Goal: Task Accomplishment & Management: Use online tool/utility

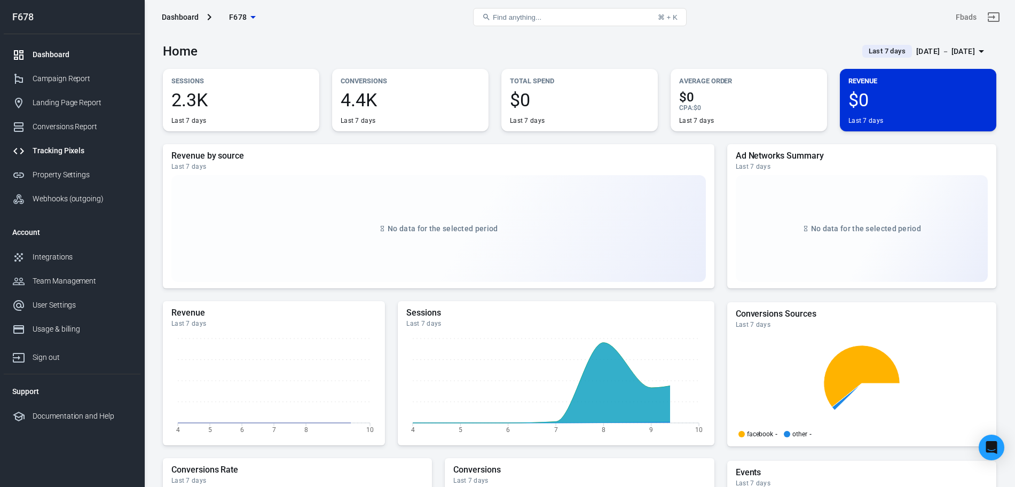
click at [67, 150] on div "Tracking Pixels" at bounding box center [82, 150] width 99 height 11
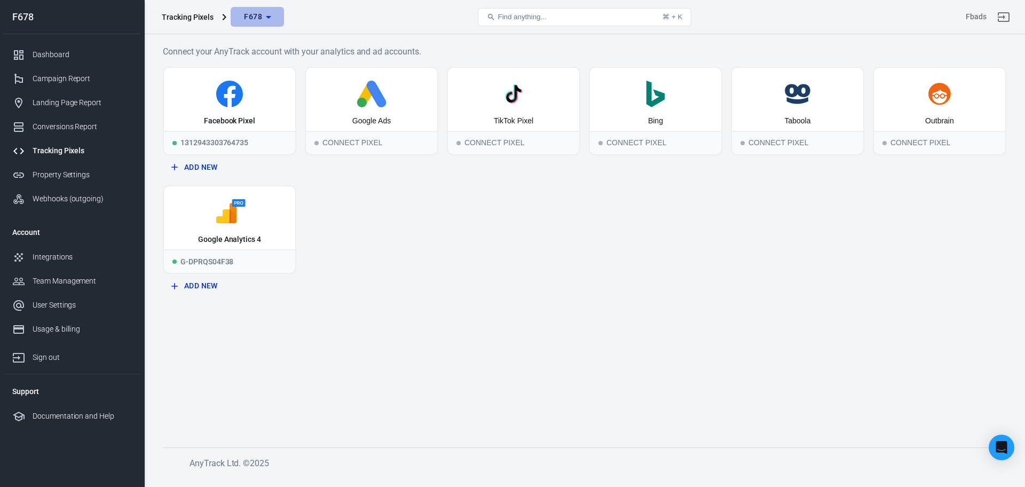
click at [252, 23] on span "F678" at bounding box center [253, 16] width 18 height 13
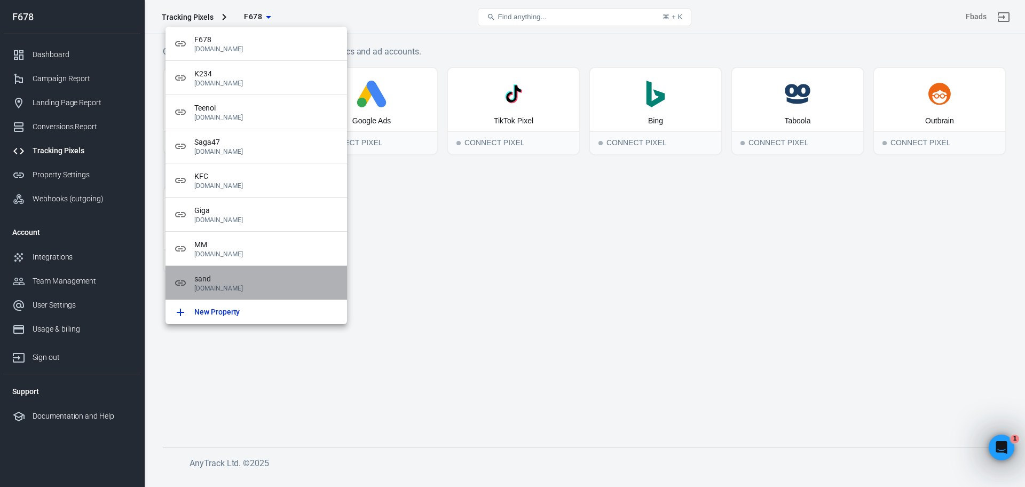
click at [260, 281] on span "sand" at bounding box center [266, 278] width 144 height 11
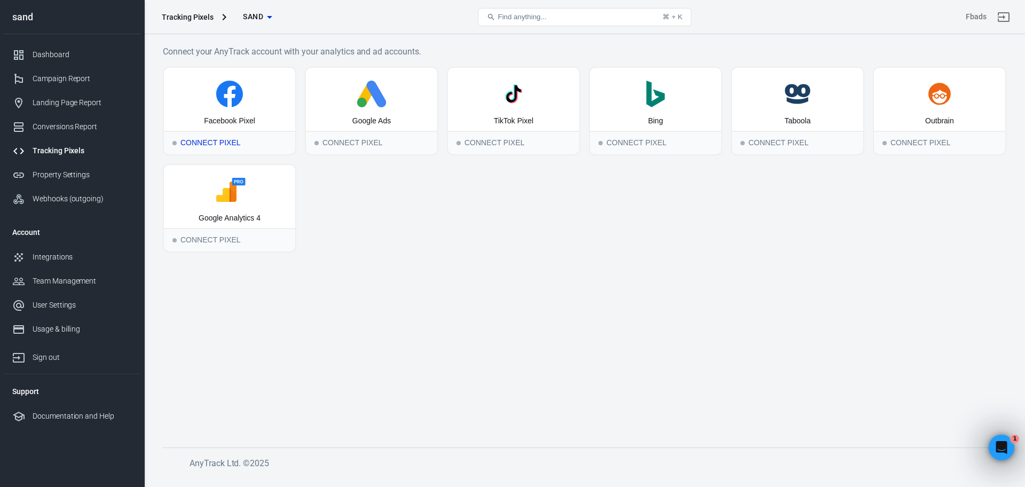
click at [226, 139] on div "Connect Pixel" at bounding box center [229, 142] width 131 height 23
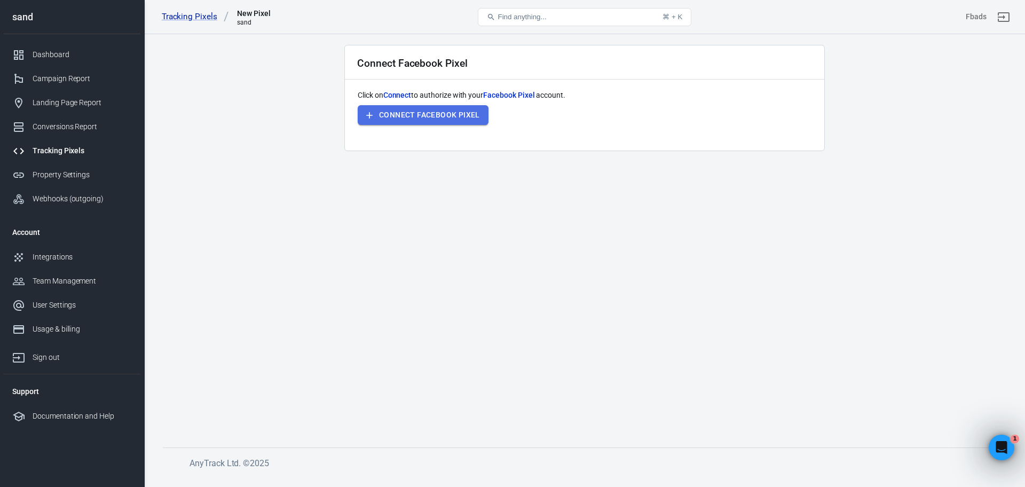
click at [400, 106] on button "Connect Facebook Pixel" at bounding box center [423, 115] width 131 height 20
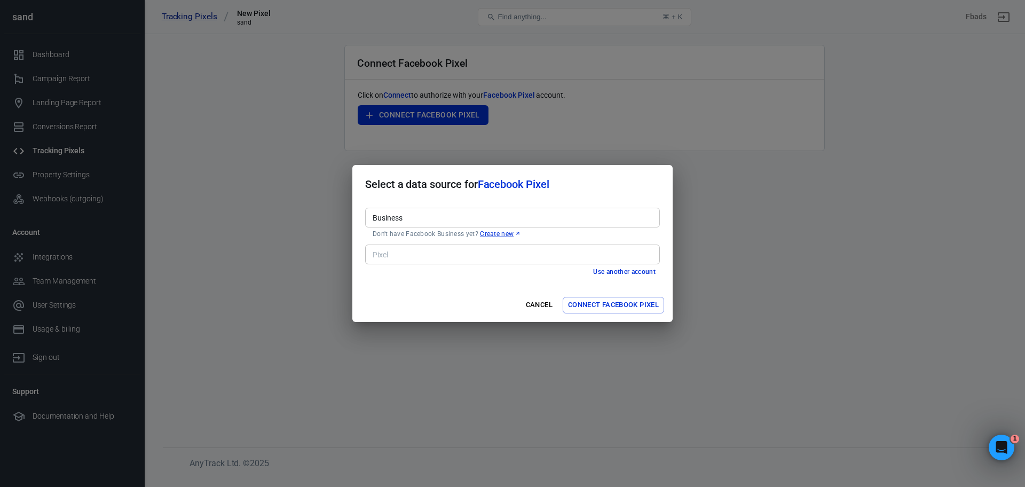
click at [510, 221] on input "Business" at bounding box center [511, 217] width 287 height 13
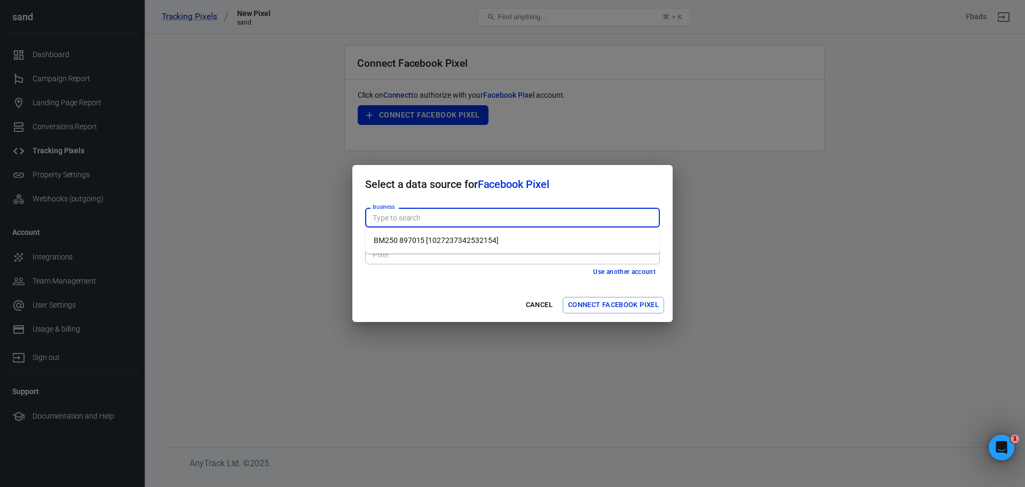
click at [499, 241] on li "BM250 897015 [1027237342532154]" at bounding box center [512, 241] width 295 height 18
type input "BM250 897015 [1027237342532154]"
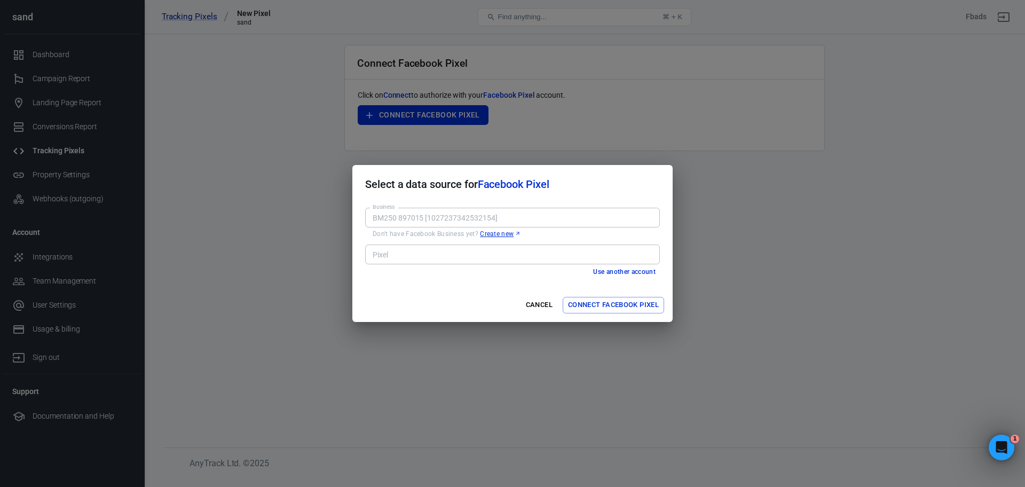
click at [498, 256] on input "Pixel" at bounding box center [511, 254] width 287 height 13
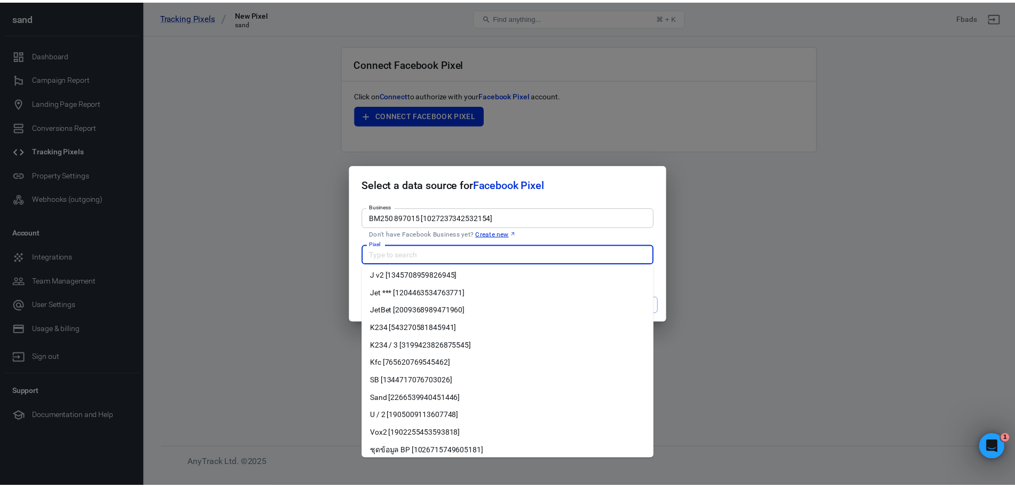
scroll to position [162, 0]
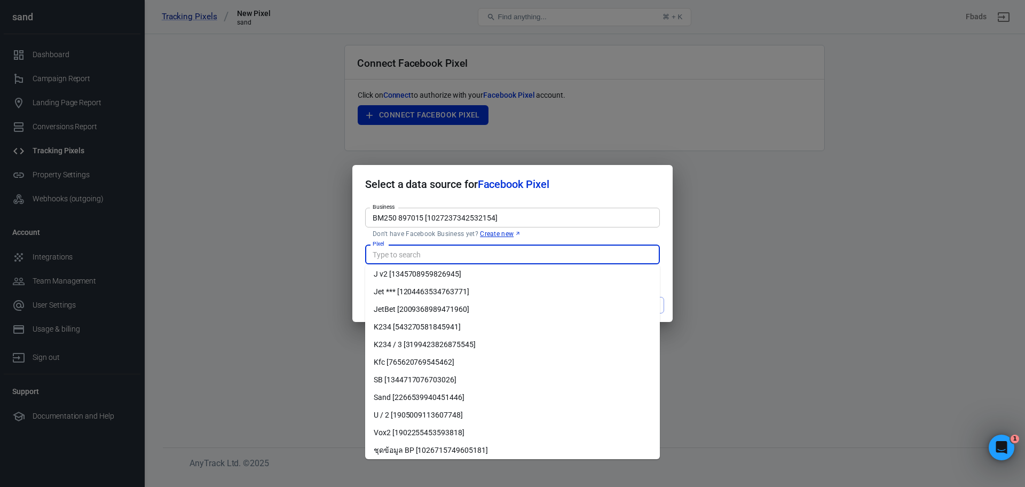
click at [448, 402] on li "Sand [2266539940451446]" at bounding box center [512, 398] width 295 height 18
type input "Sand [2266539940451446]"
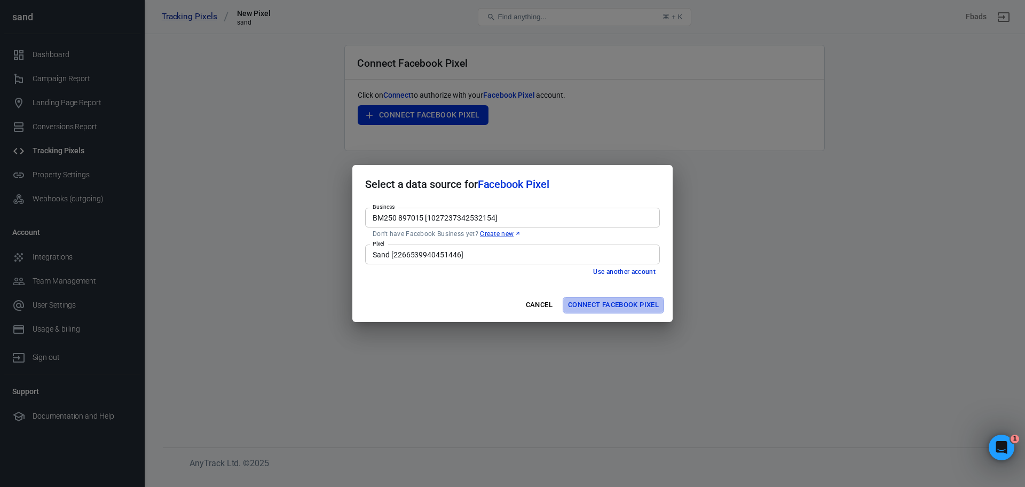
click at [598, 305] on button "Connect Facebook Pixel" at bounding box center [613, 305] width 101 height 17
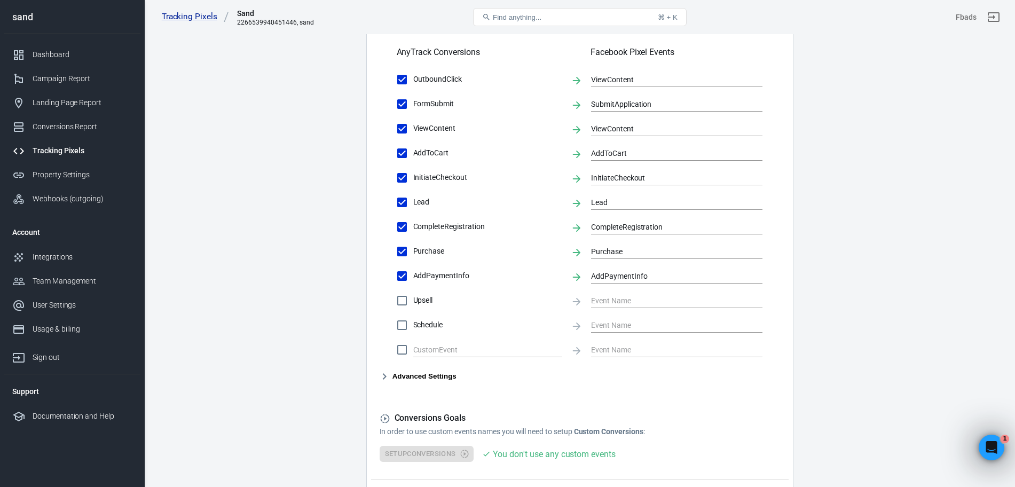
scroll to position [371, 0]
click at [497, 346] on input "text" at bounding box center [479, 348] width 133 height 13
type input "a"
type input "AddLine"
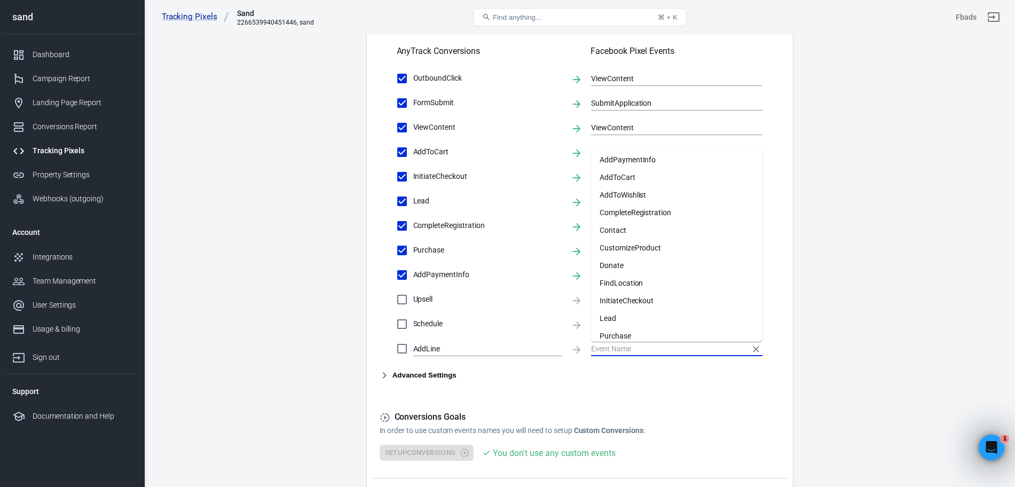
click at [598, 349] on input "text" at bounding box center [668, 348] width 155 height 13
click at [639, 223] on li "Contact" at bounding box center [676, 230] width 171 height 18
checkbox input "true"
type input "Contact"
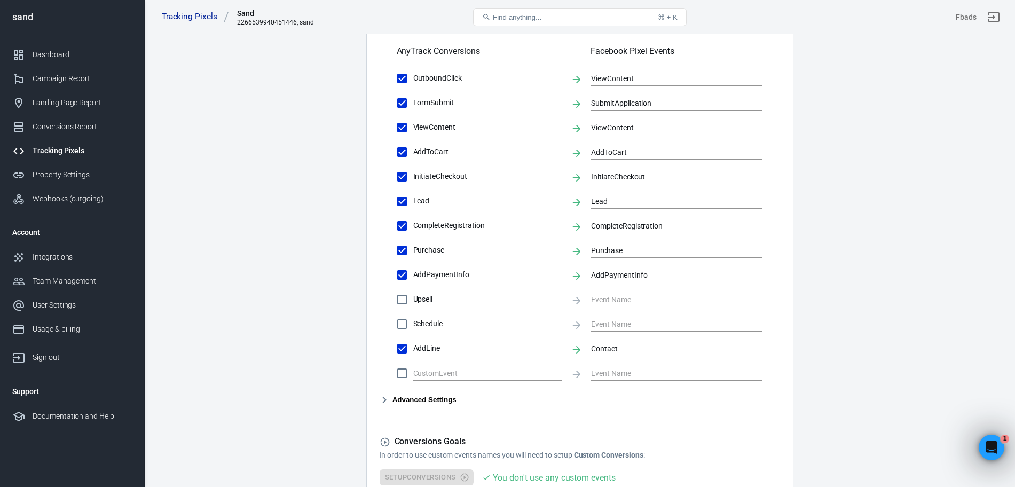
click at [854, 318] on main "Conversions Ads Integration Settings Conversions Settings Account Connection Co…" at bounding box center [579, 101] width 833 height 892
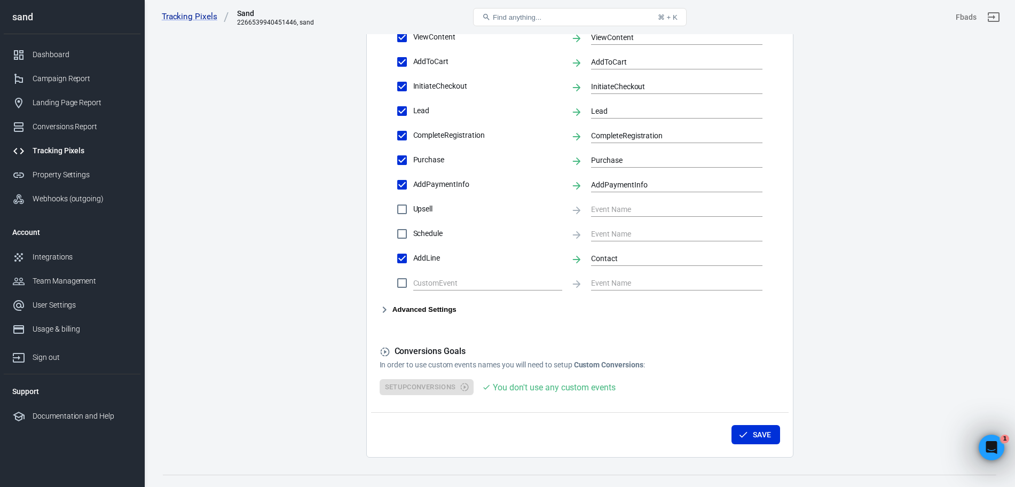
scroll to position [478, 0]
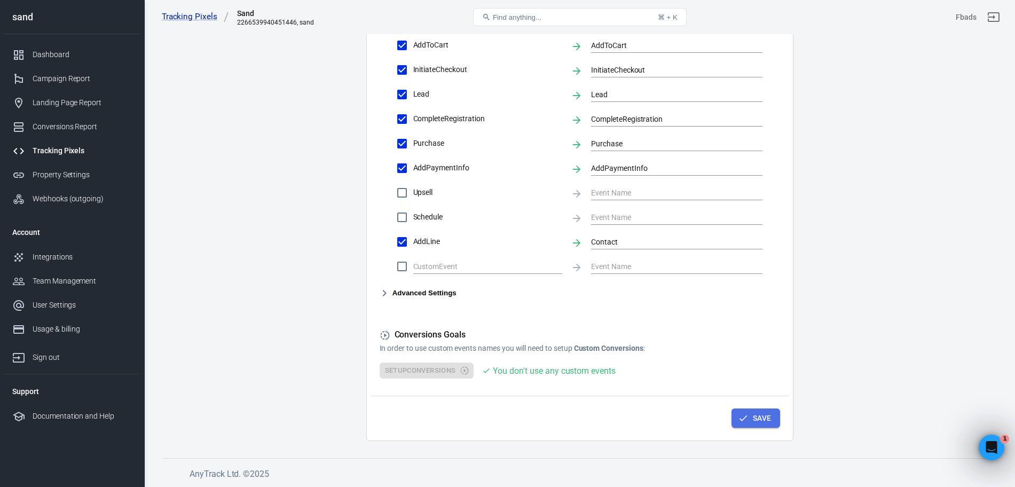
click at [756, 422] on button "Save" at bounding box center [755, 418] width 49 height 20
click at [74, 170] on div "Property Settings" at bounding box center [82, 174] width 99 height 11
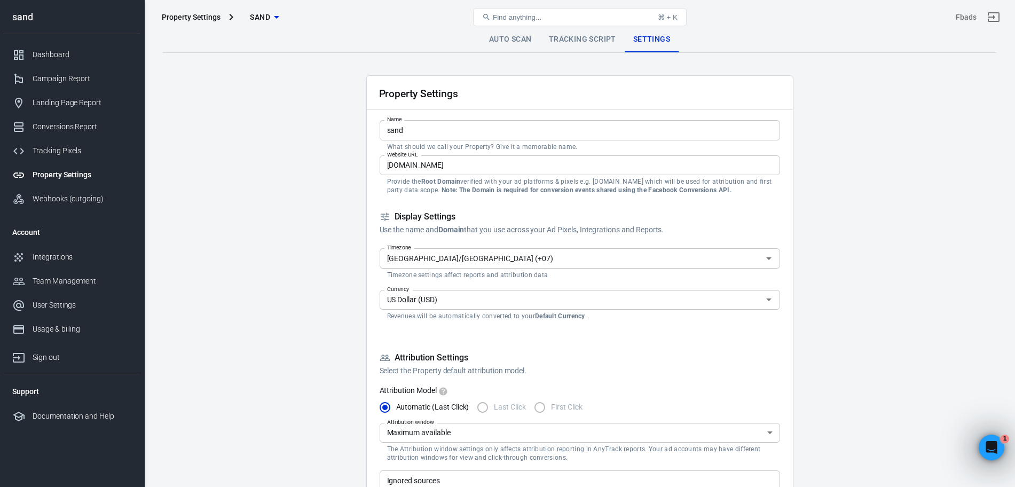
click at [498, 39] on link "Auto Scan" at bounding box center [510, 40] width 60 height 26
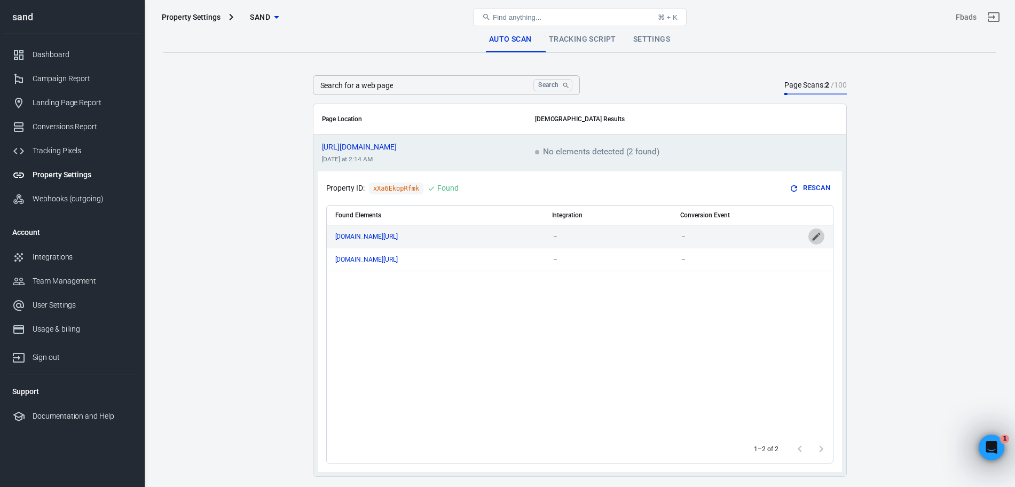
click at [817, 237] on icon "scrollable content" at bounding box center [816, 236] width 11 height 11
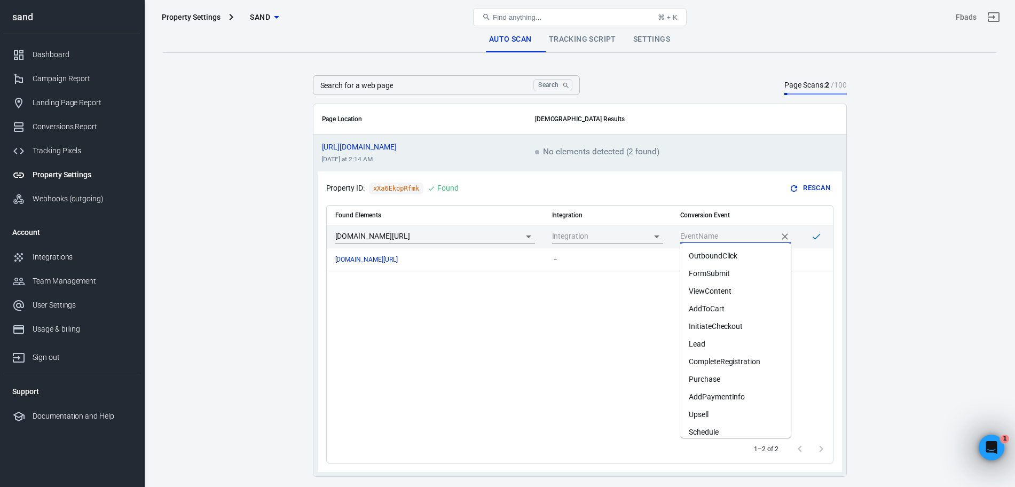
click at [762, 232] on input "scrollable content" at bounding box center [727, 235] width 95 height 13
click at [741, 341] on li "Lead" at bounding box center [735, 344] width 111 height 18
type input "Lead"
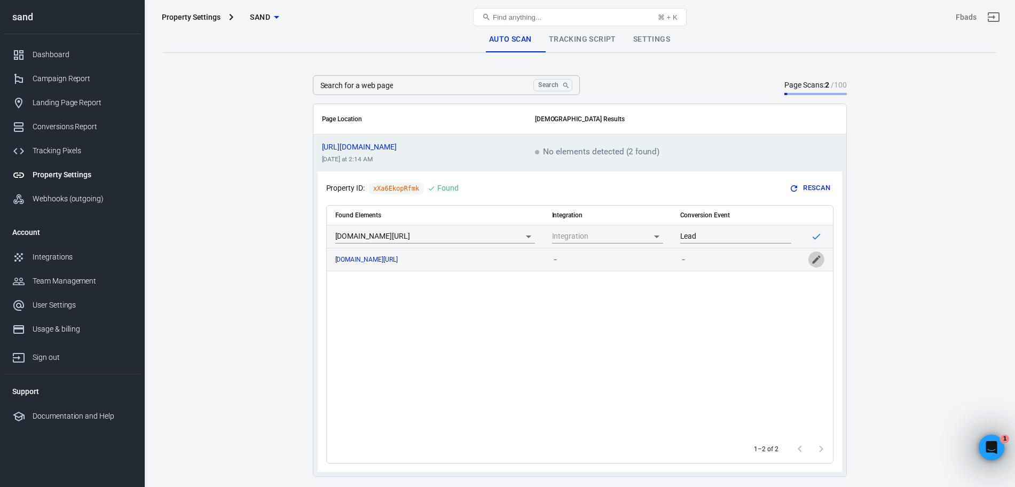
click at [819, 260] on icon "scrollable content" at bounding box center [816, 259] width 11 height 11
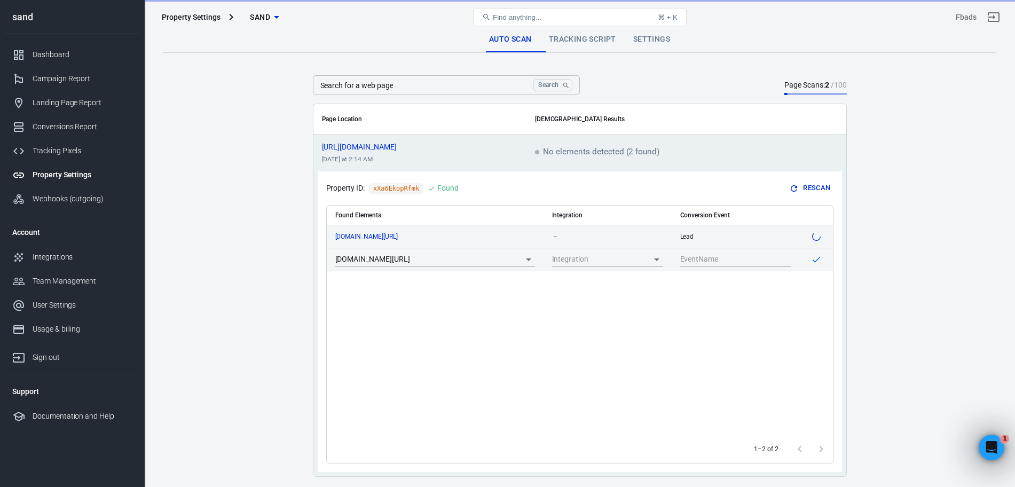
click at [755, 250] on td "scrollable content" at bounding box center [735, 259] width 128 height 23
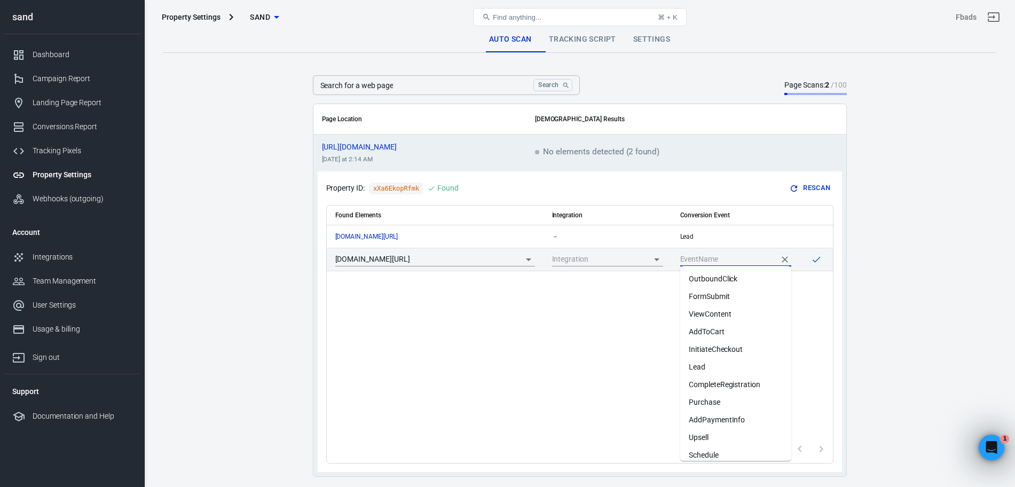
click at [749, 255] on input "scrollable content" at bounding box center [727, 258] width 95 height 13
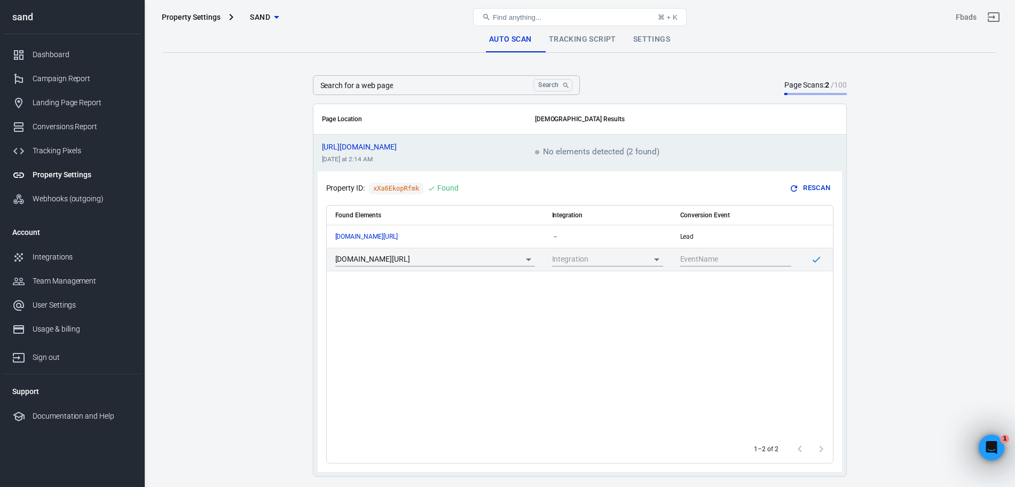
click at [898, 210] on main "Auto Scan Tracking Script Settings Search for a web page Search Search for a we…" at bounding box center [579, 252] width 833 height 450
click at [693, 266] on td "－" at bounding box center [735, 259] width 128 height 23
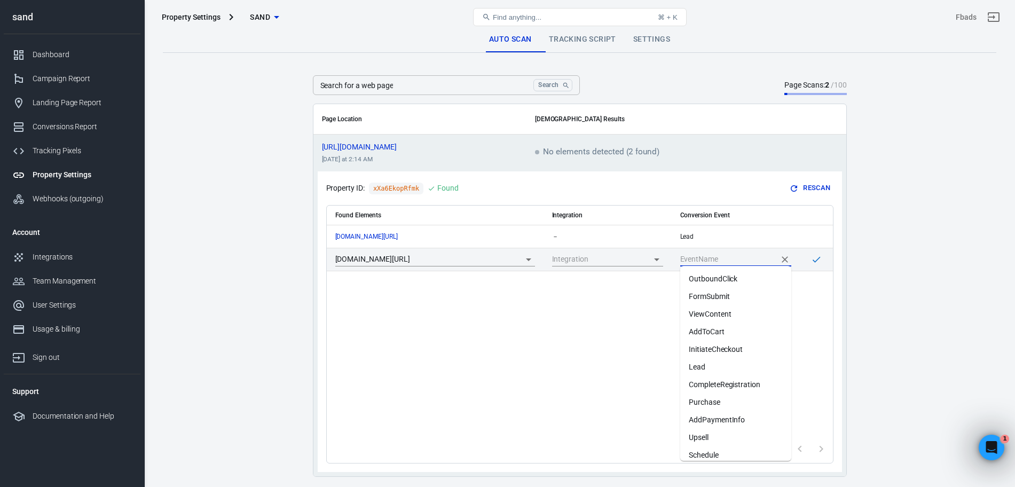
click at [696, 260] on input "scrollable content" at bounding box center [727, 258] width 95 height 13
click at [716, 441] on li "AddLine" at bounding box center [735, 448] width 111 height 18
type input "AddLine"
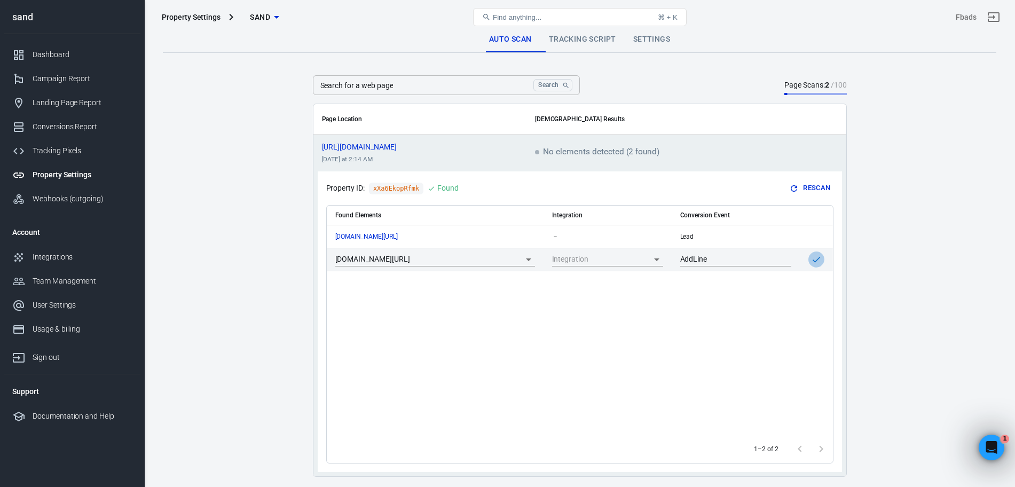
click at [818, 260] on icon "scrollable content" at bounding box center [816, 259] width 11 height 11
click at [69, 150] on div "Tracking Pixels" at bounding box center [82, 150] width 99 height 11
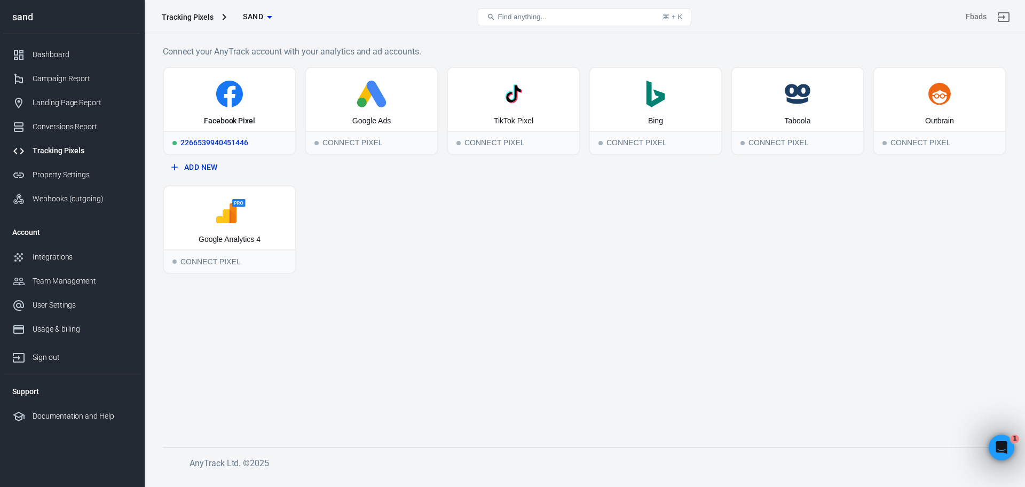
click at [206, 101] on icon at bounding box center [229, 94] width 123 height 27
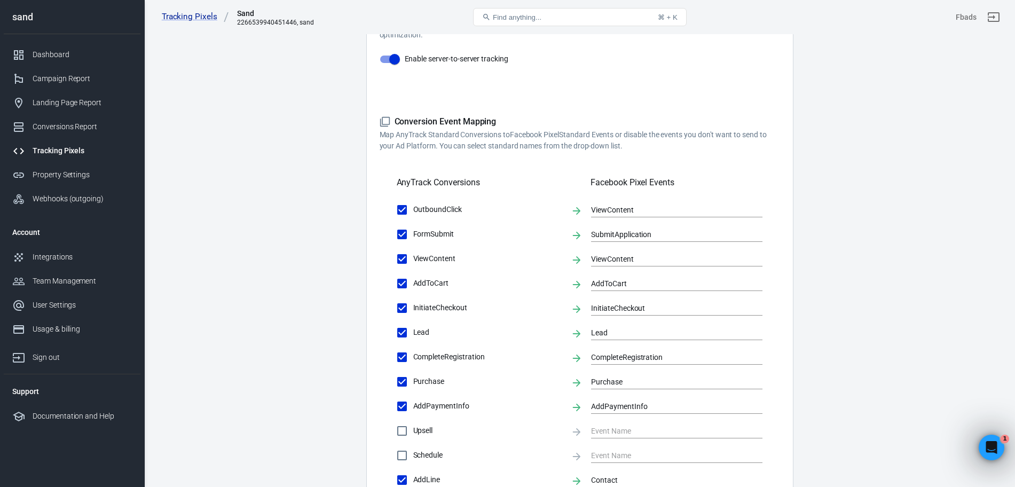
scroll to position [248, 0]
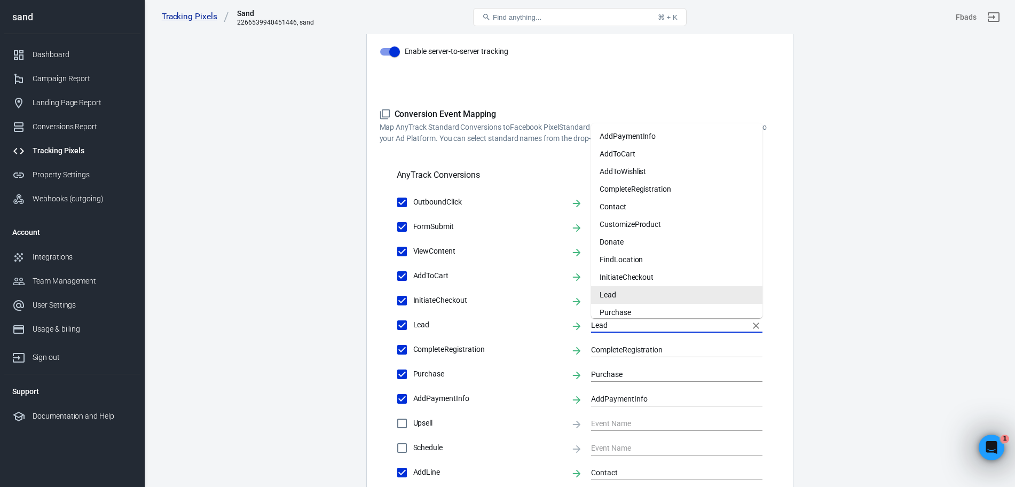
click at [638, 325] on input "Lead" at bounding box center [668, 324] width 155 height 13
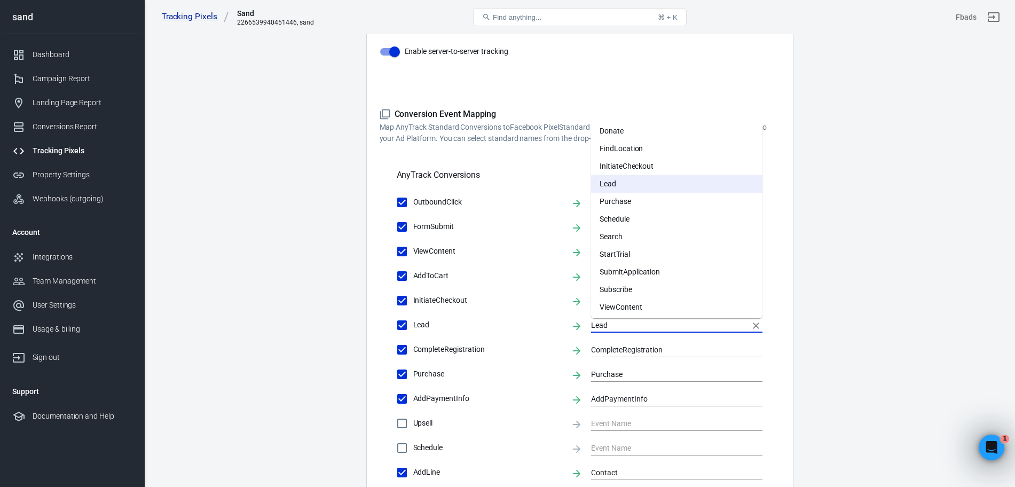
scroll to position [113, 0]
click at [634, 283] on li "Subscribe" at bounding box center [676, 288] width 171 height 18
type input "Subscribe"
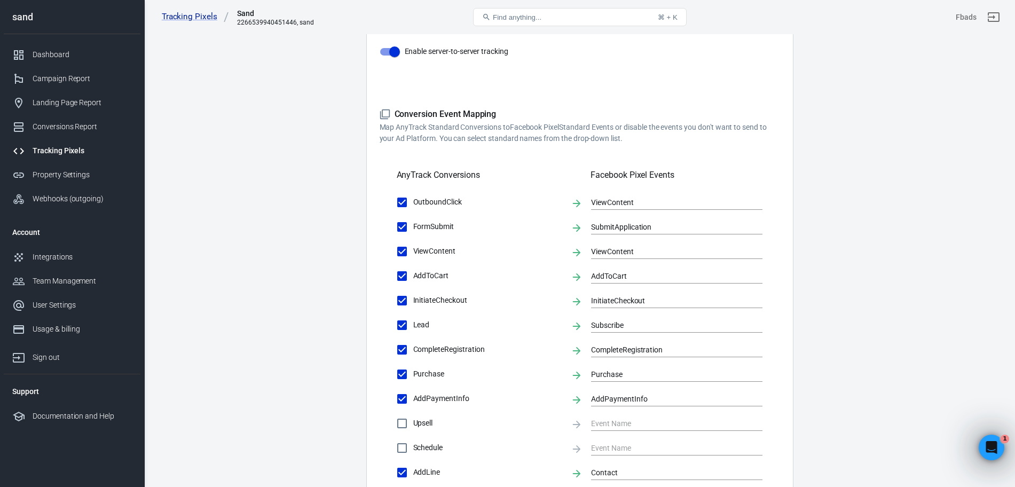
click at [843, 306] on main "Conversions Ads Integration Settings Conversions Settings Account Connection Co…" at bounding box center [579, 225] width 833 height 892
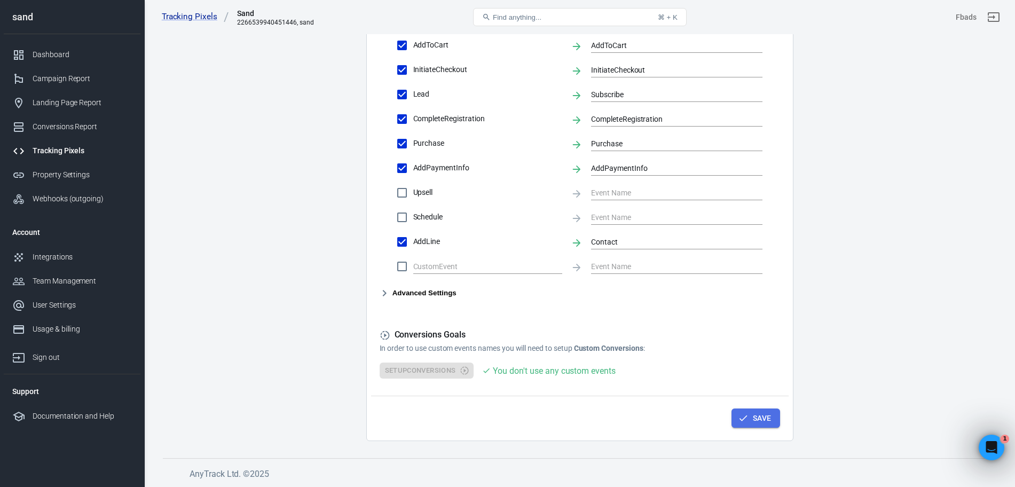
click at [759, 419] on button "Save" at bounding box center [755, 418] width 49 height 20
click at [71, 170] on div "Property Settings" at bounding box center [82, 174] width 99 height 11
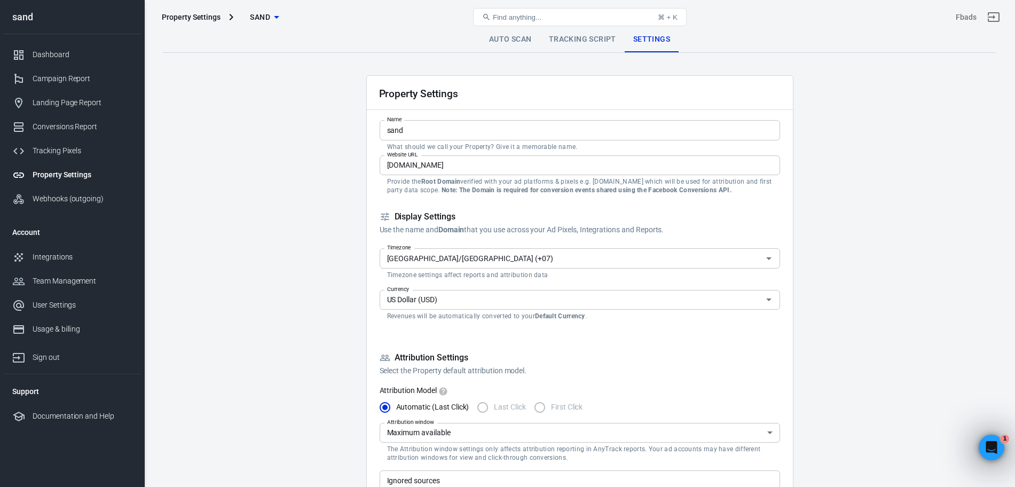
click at [506, 37] on link "Auto Scan" at bounding box center [510, 40] width 60 height 26
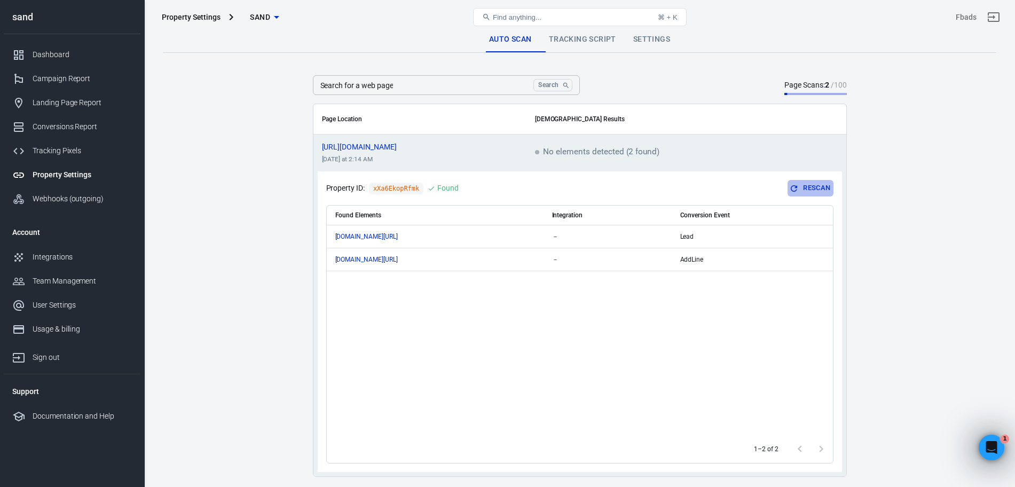
click at [809, 186] on button "Rescan" at bounding box center [809, 188] width 45 height 17
